Goal: Complete application form

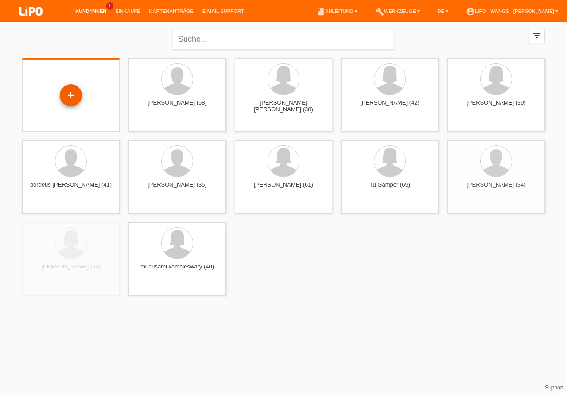
click at [74, 92] on div "+" at bounding box center [70, 95] width 21 height 15
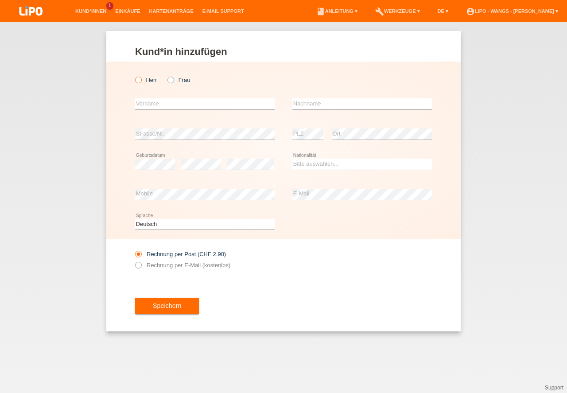
click at [134, 75] on icon at bounding box center [134, 75] width 0 height 0
click at [140, 80] on input "Herr" at bounding box center [138, 80] width 6 height 6
radio input "true"
click at [159, 107] on input "text" at bounding box center [204, 103] width 139 height 11
type input "[PERSON_NAME]"
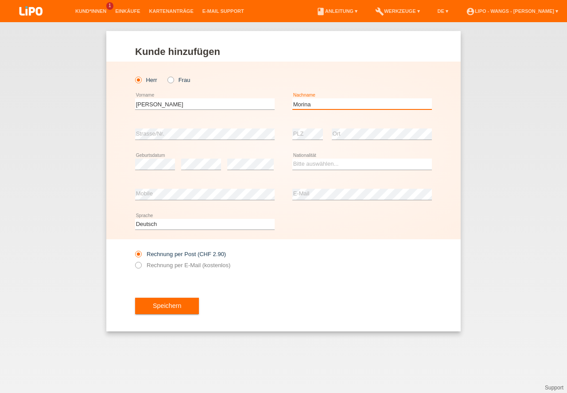
type input "Morina"
click at [335, 161] on select "Bitte auswählen... [GEOGRAPHIC_DATA] [GEOGRAPHIC_DATA] [GEOGRAPHIC_DATA] [GEOGR…" at bounding box center [361, 164] width 139 height 11
select select "XK"
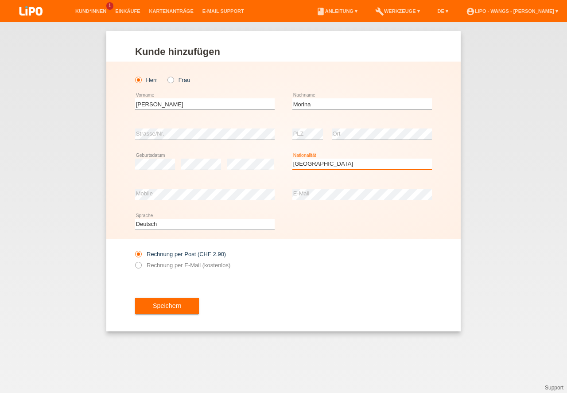
click at [0, 0] on option "[GEOGRAPHIC_DATA]" at bounding box center [0, 0] width 0 height 0
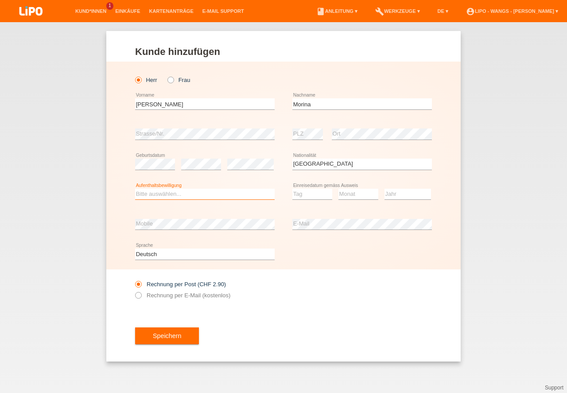
click at [185, 194] on select "Bitte auswählen... C B B - Flüchtlingsstatus Andere" at bounding box center [204, 194] width 139 height 11
select select "C"
click at [0, 0] on option "C" at bounding box center [0, 0] width 0 height 0
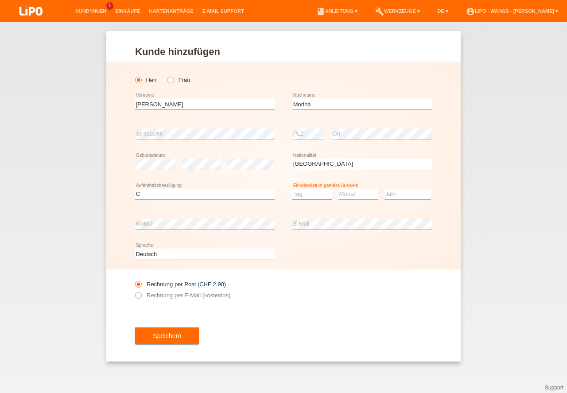
click at [306, 197] on select "Tag 01 02 03 04 05 06 07 08 09 10 11" at bounding box center [312, 194] width 40 height 11
select select "08"
click at [0, 0] on option "08" at bounding box center [0, 0] width 0 height 0
click at [352, 196] on select "Monat 01 02 03 04 05 06 07 08 09 10 11" at bounding box center [358, 194] width 40 height 11
select select "05"
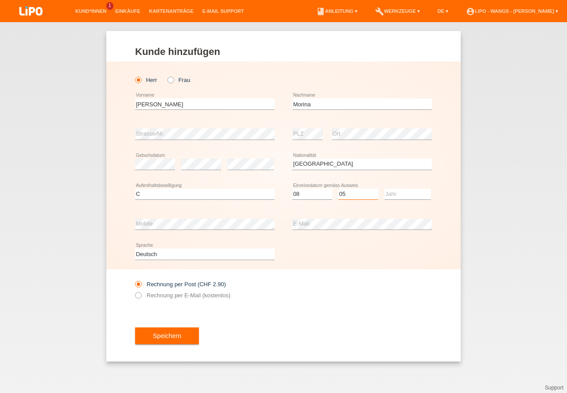
click at [0, 0] on option "05" at bounding box center [0, 0] width 0 height 0
click at [403, 192] on select "Jahr 2025 2024 2023 2022 2021 2020 2019 2018 2017 2016 2015 2014 2013 2012 2011…" at bounding box center [407, 194] width 46 height 11
select select "2003"
click at [0, 0] on option "2003" at bounding box center [0, 0] width 0 height 0
drag, startPoint x: 139, startPoint y: 295, endPoint x: 173, endPoint y: 318, distance: 40.5
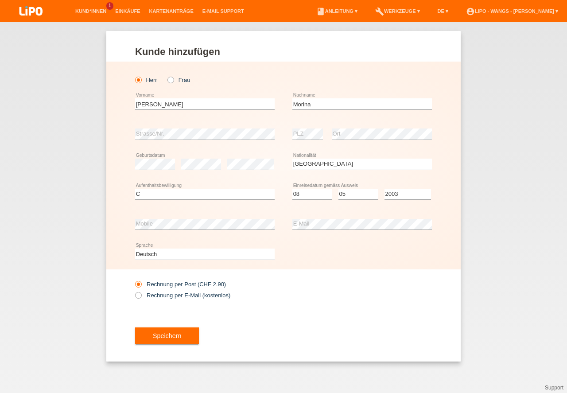
click at [134, 290] on icon at bounding box center [134, 290] width 0 height 0
click at [139, 295] on input "Rechnung per E-Mail (kostenlos)" at bounding box center [138, 297] width 6 height 11
radio input "true"
click at [134, 290] on icon at bounding box center [134, 290] width 0 height 0
click at [139, 295] on input "Rechnung per E-Mail (kostenlos)" at bounding box center [138, 297] width 6 height 11
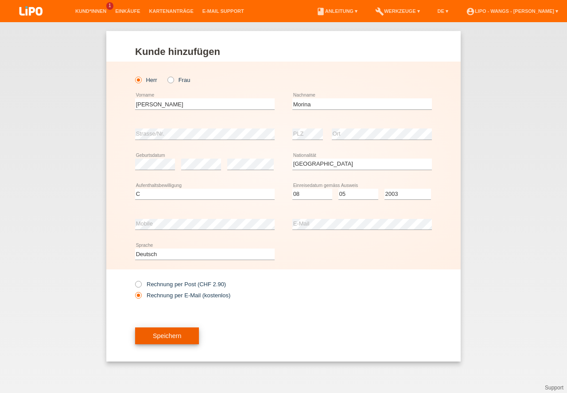
click at [174, 334] on button "Speichern" at bounding box center [167, 335] width 64 height 17
click at [0, 0] on div at bounding box center [0, 0] width 0 height 0
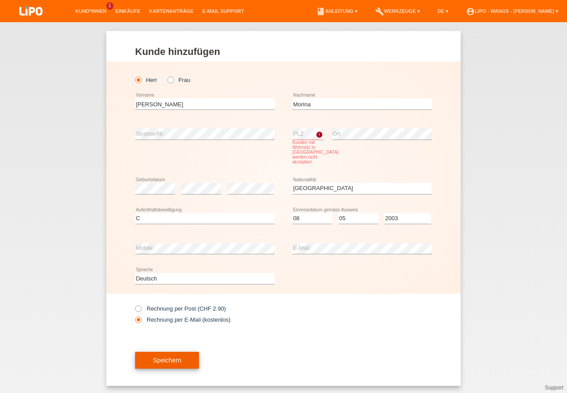
click at [176, 364] on button "Speichern" at bounding box center [167, 360] width 64 height 17
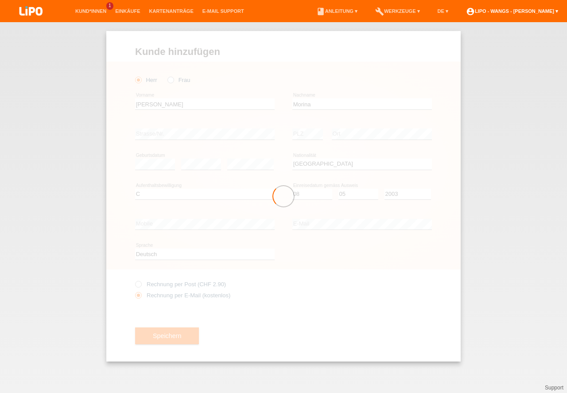
click at [527, 11] on link "account_circle LIPO - Wangs - [PERSON_NAME] ▾" at bounding box center [511, 10] width 101 height 5
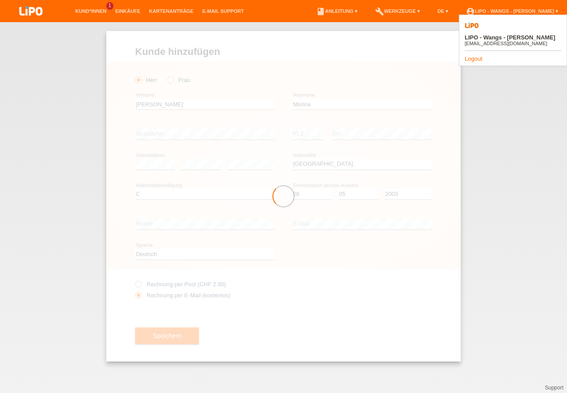
click at [475, 55] on link "Logout" at bounding box center [474, 58] width 18 height 7
